Goal: Information Seeking & Learning: Learn about a topic

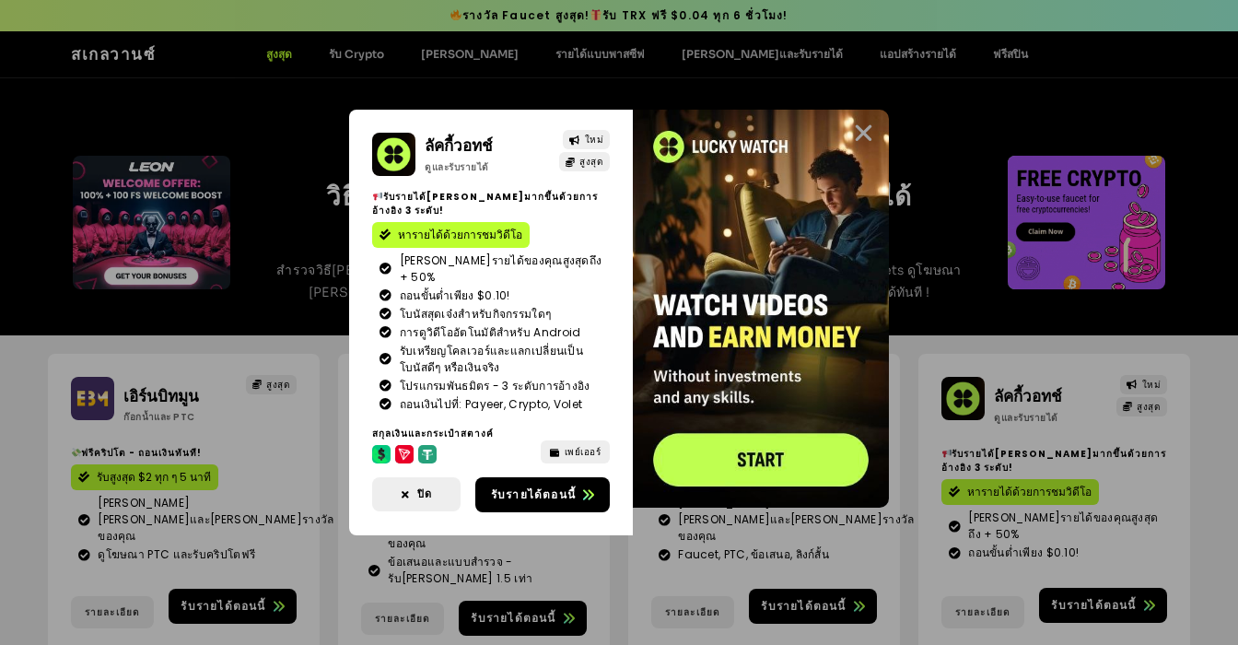
click at [865, 123] on icon "ปิด" at bounding box center [863, 133] width 23 height 23
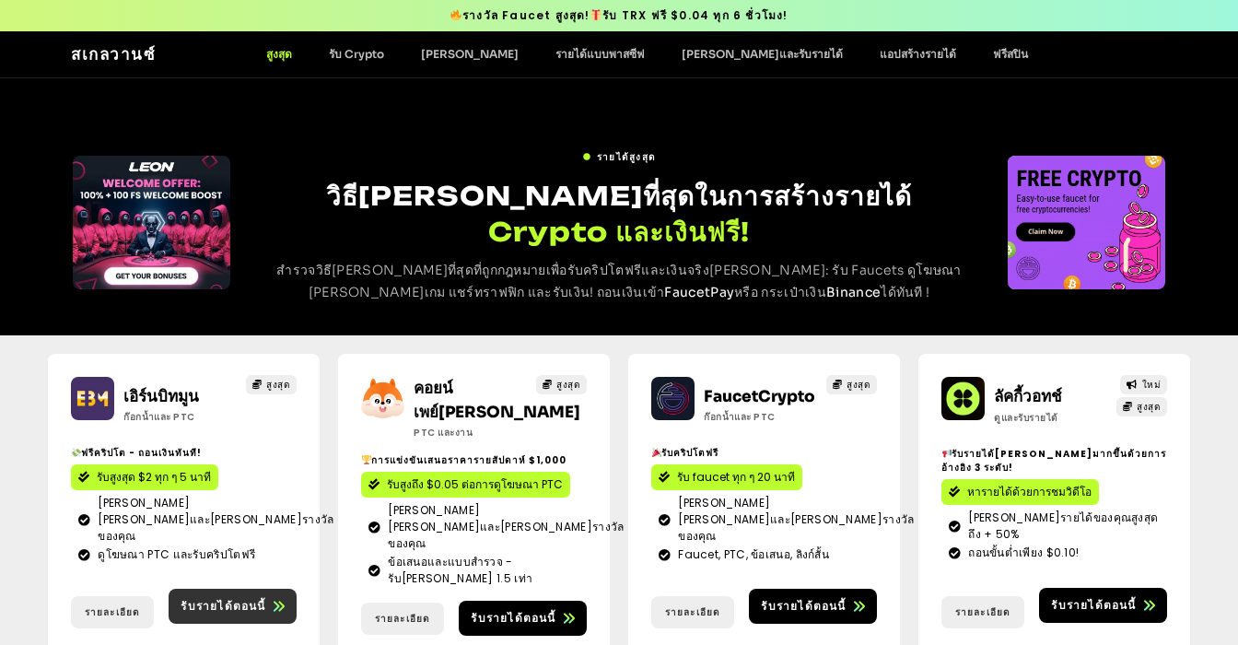
click at [264, 598] on font "รับรายได้ตอนนี้" at bounding box center [223, 606] width 85 height 16
click at [267, 59] on font "สูงสุด" at bounding box center [279, 54] width 26 height 14
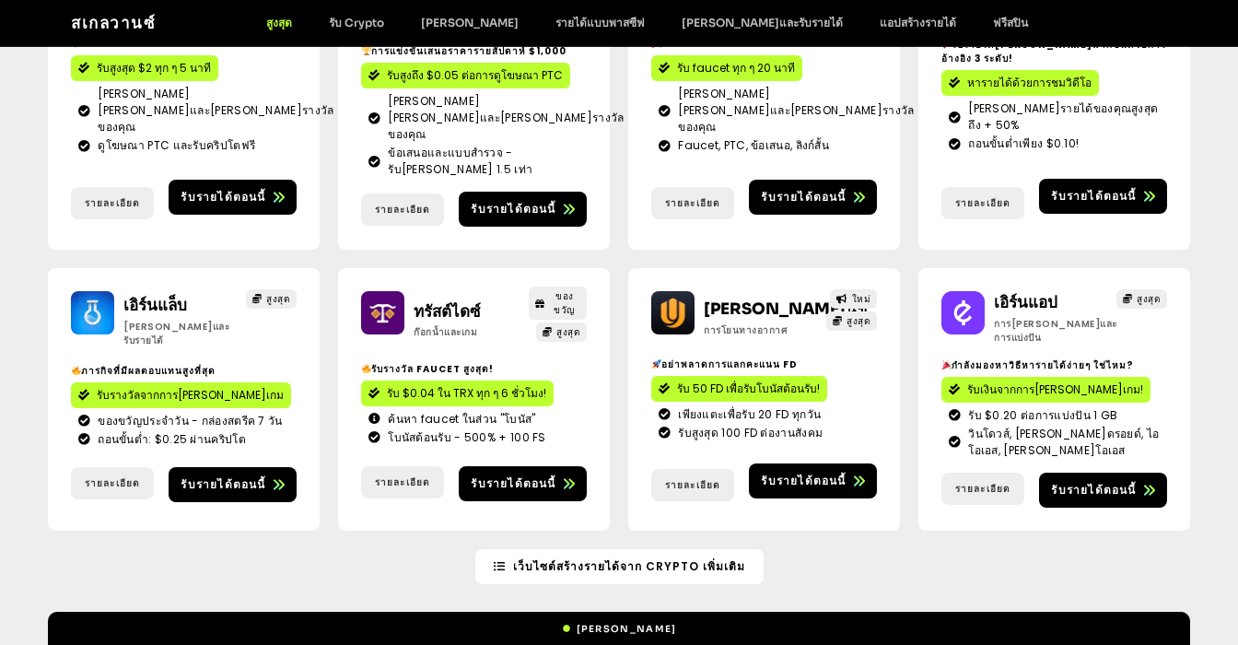
scroll to position [430, 0]
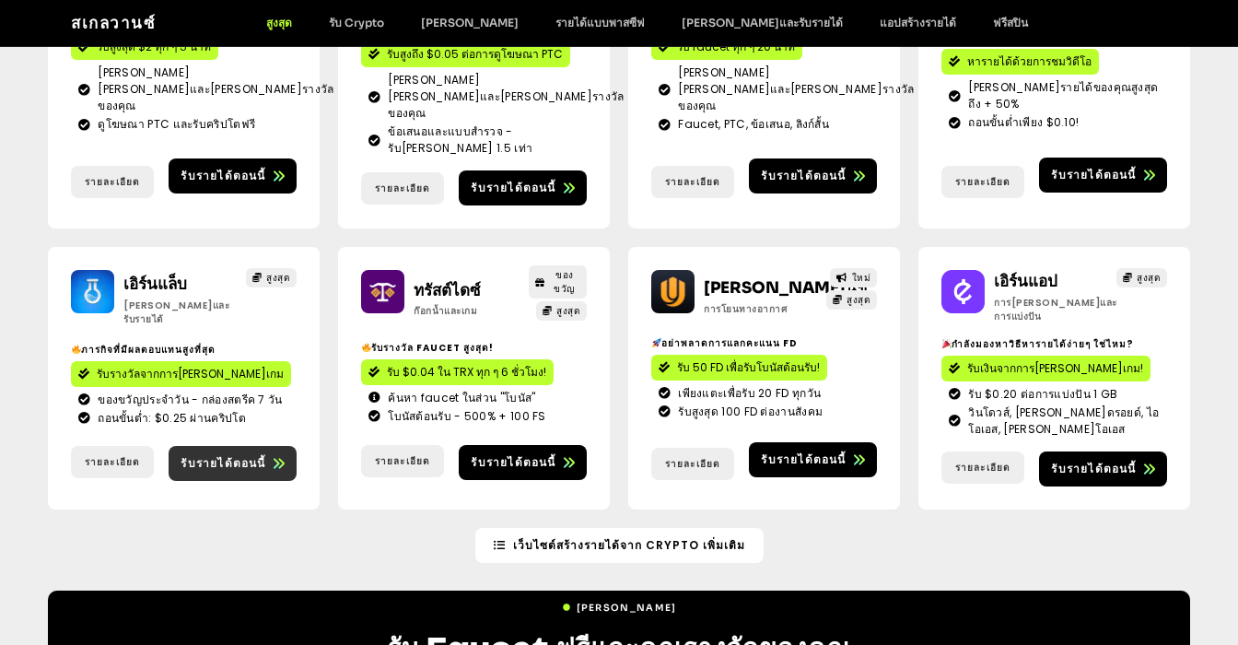
click at [228, 455] on font "รับรายได้ตอนนี้" at bounding box center [223, 463] width 85 height 16
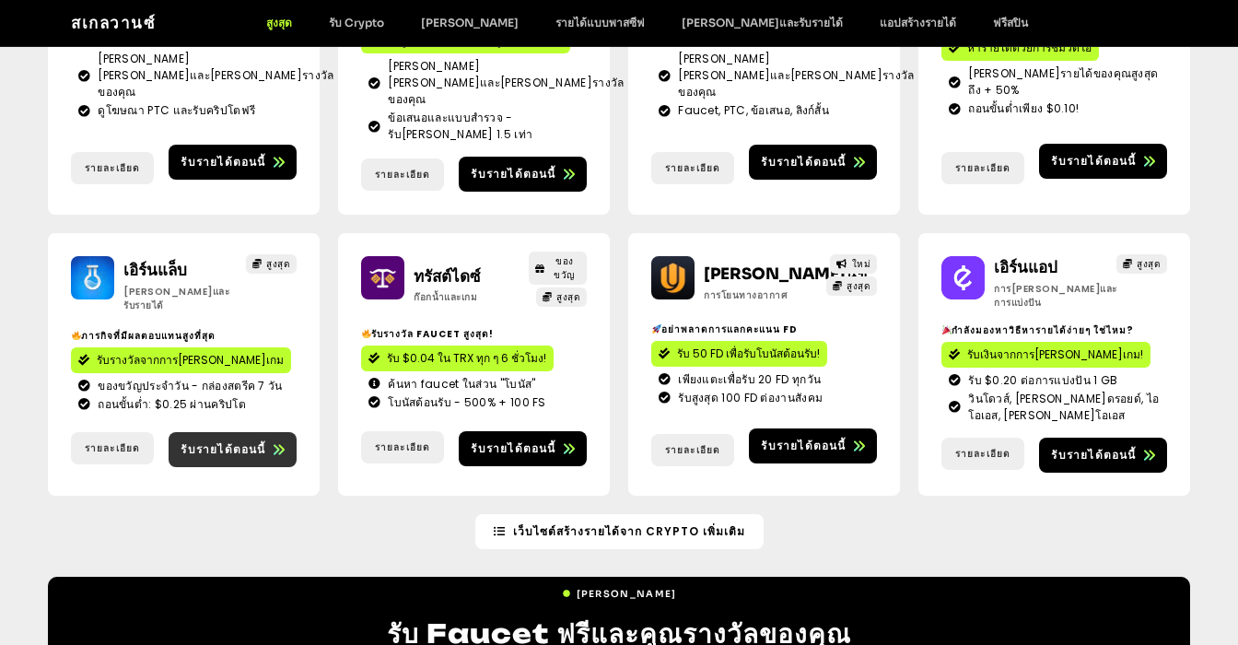
scroll to position [387, 0]
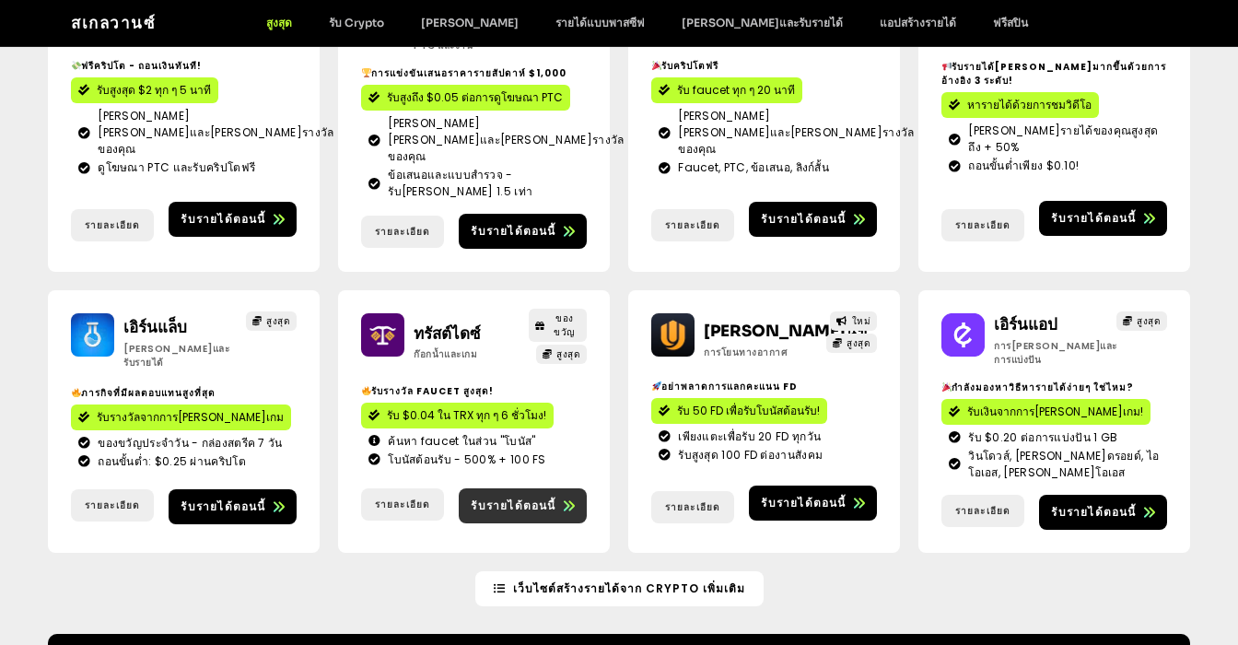
click at [531, 488] on link "รับรายได้ตอนนี้" at bounding box center [523, 505] width 128 height 35
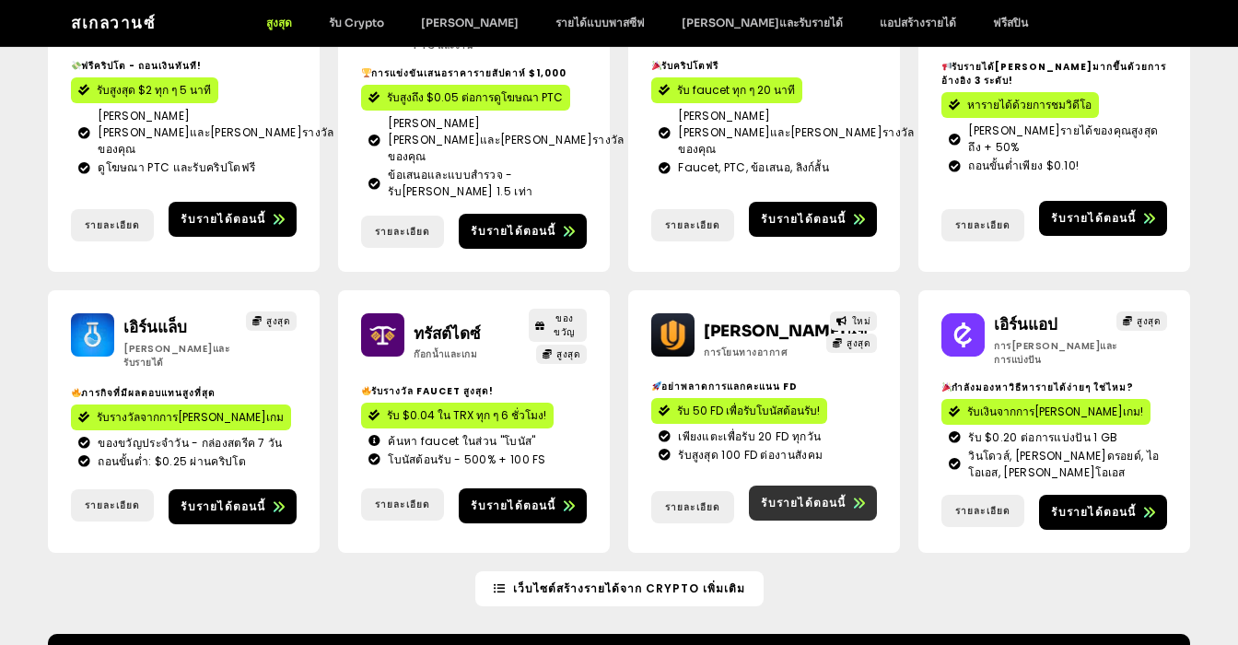
click at [810, 495] on font "รับรายได้ตอนนี้" at bounding box center [803, 503] width 85 height 16
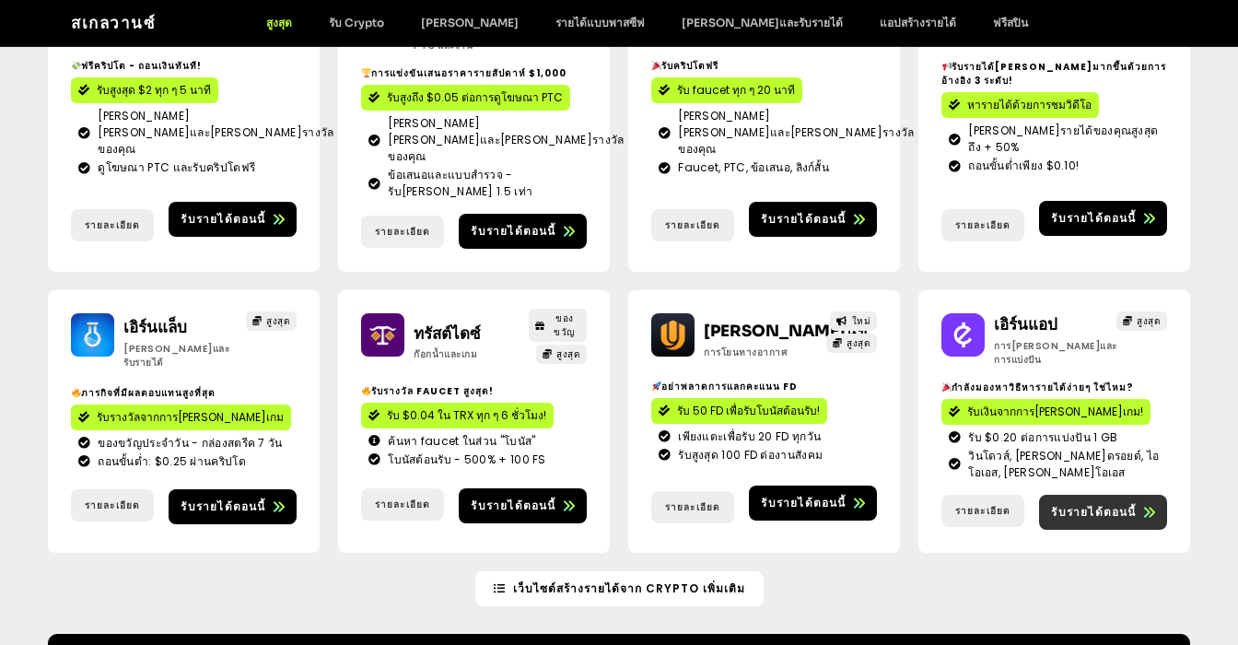
click at [1119, 495] on link "รับรายได้ตอนนี้" at bounding box center [1103, 512] width 128 height 35
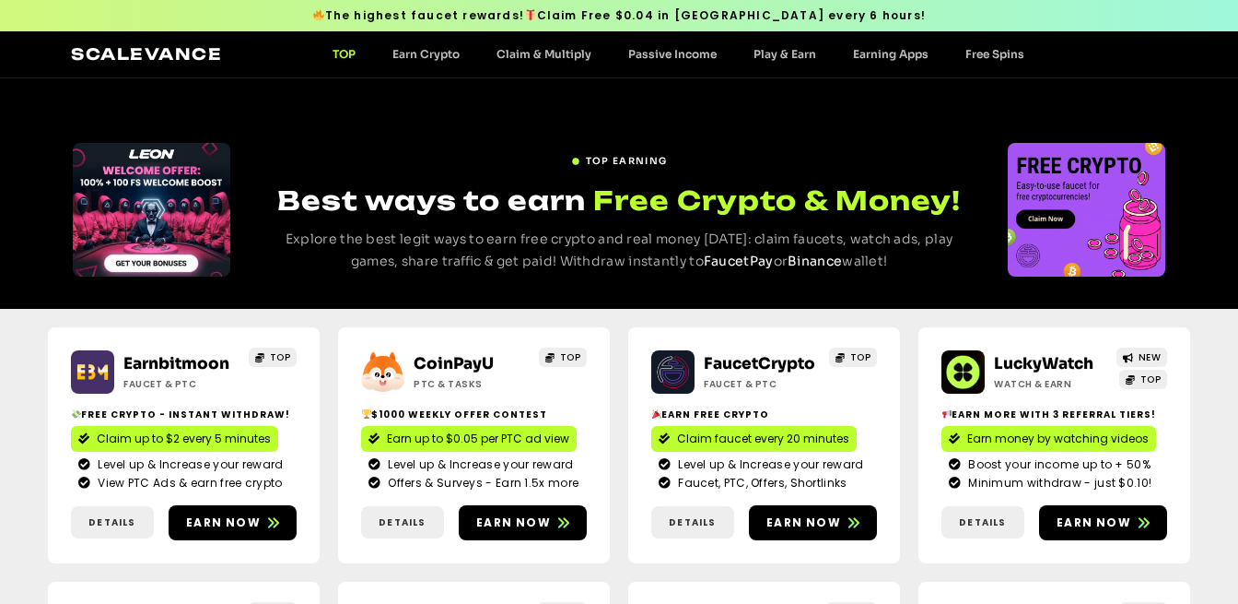
click at [1120, 223] on div "Slides" at bounding box center [1087, 210] width 158 height 134
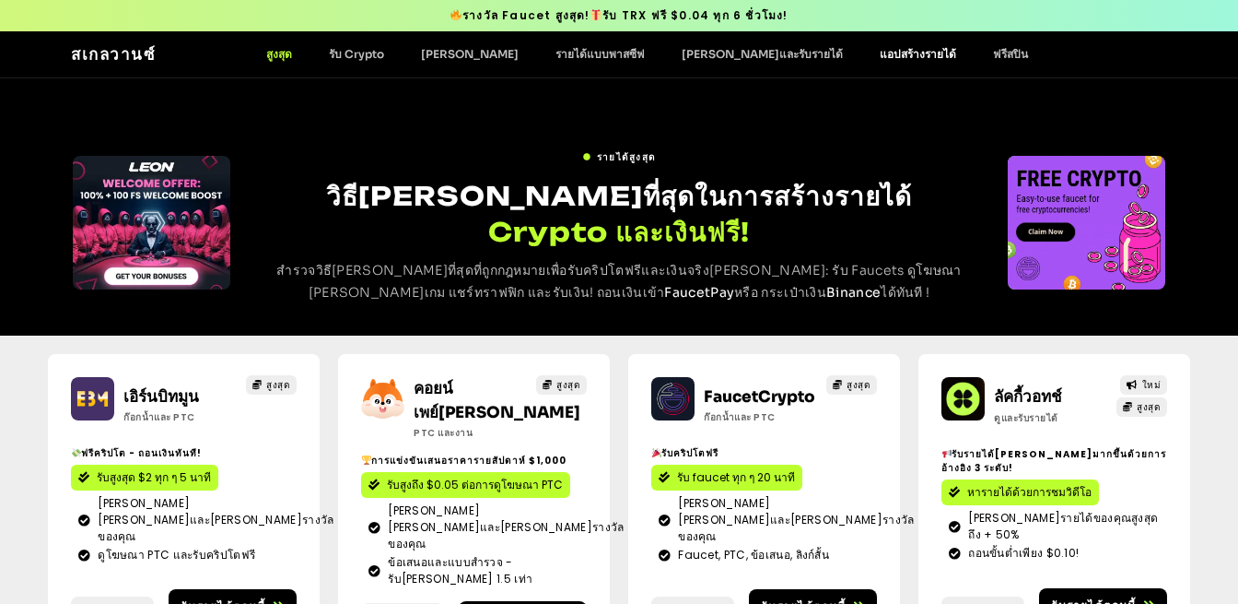
click at [880, 61] on font "แอปสร้างรายได้" at bounding box center [918, 54] width 76 height 14
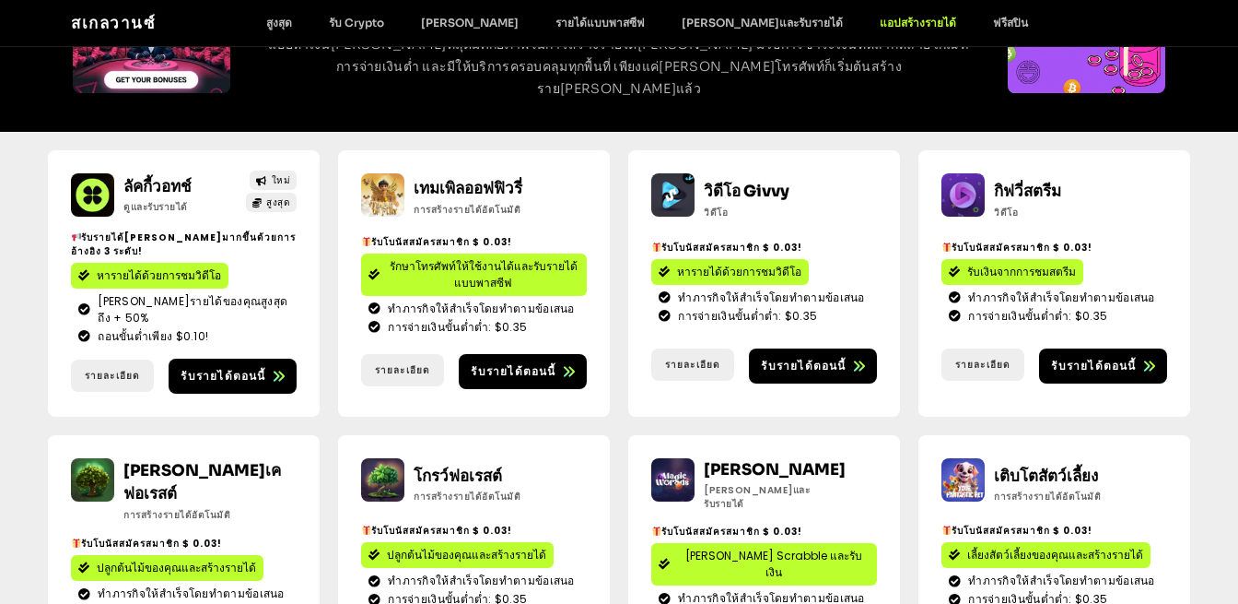
scroll to position [255, 0]
